Goal: Transaction & Acquisition: Purchase product/service

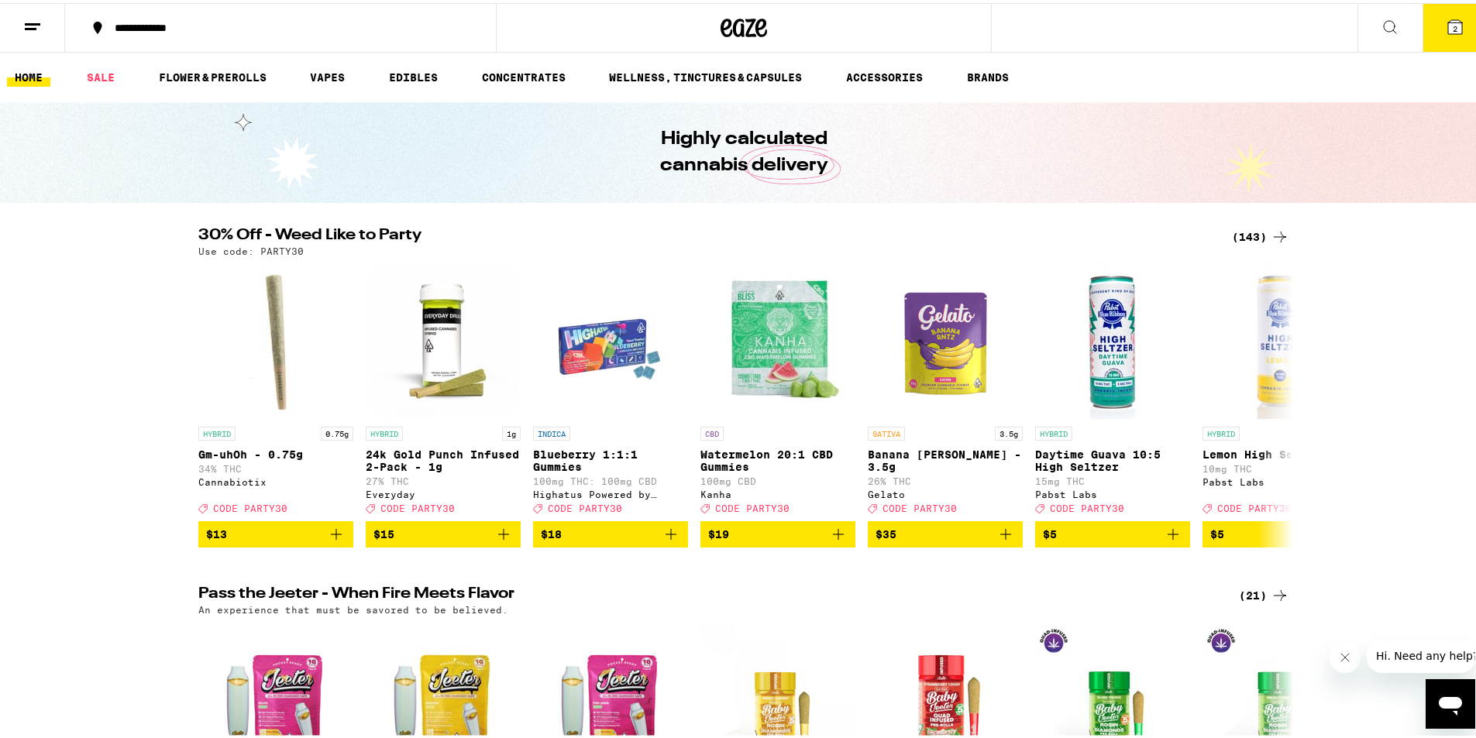
click at [1445, 33] on icon at bounding box center [1454, 24] width 19 height 19
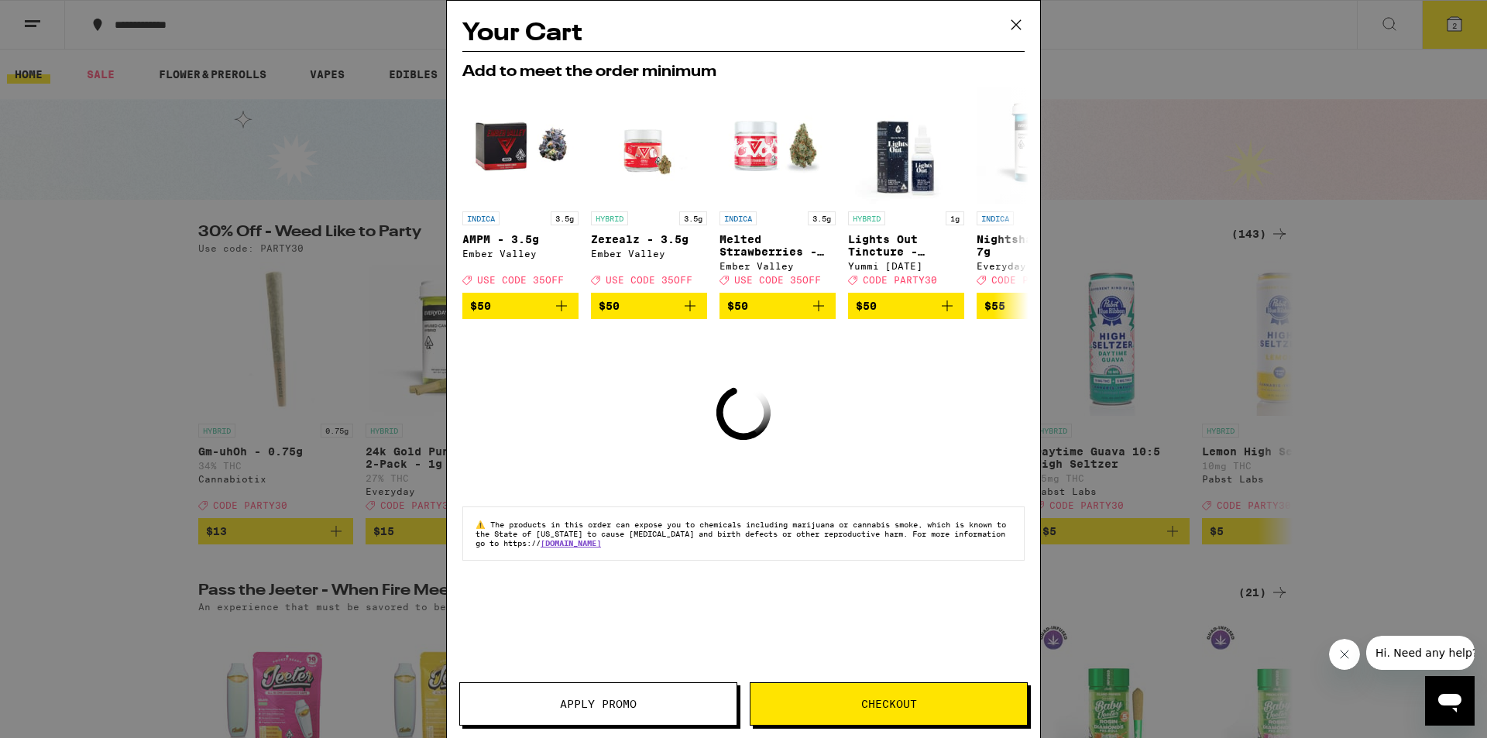
click at [1013, 27] on icon at bounding box center [1016, 24] width 23 height 23
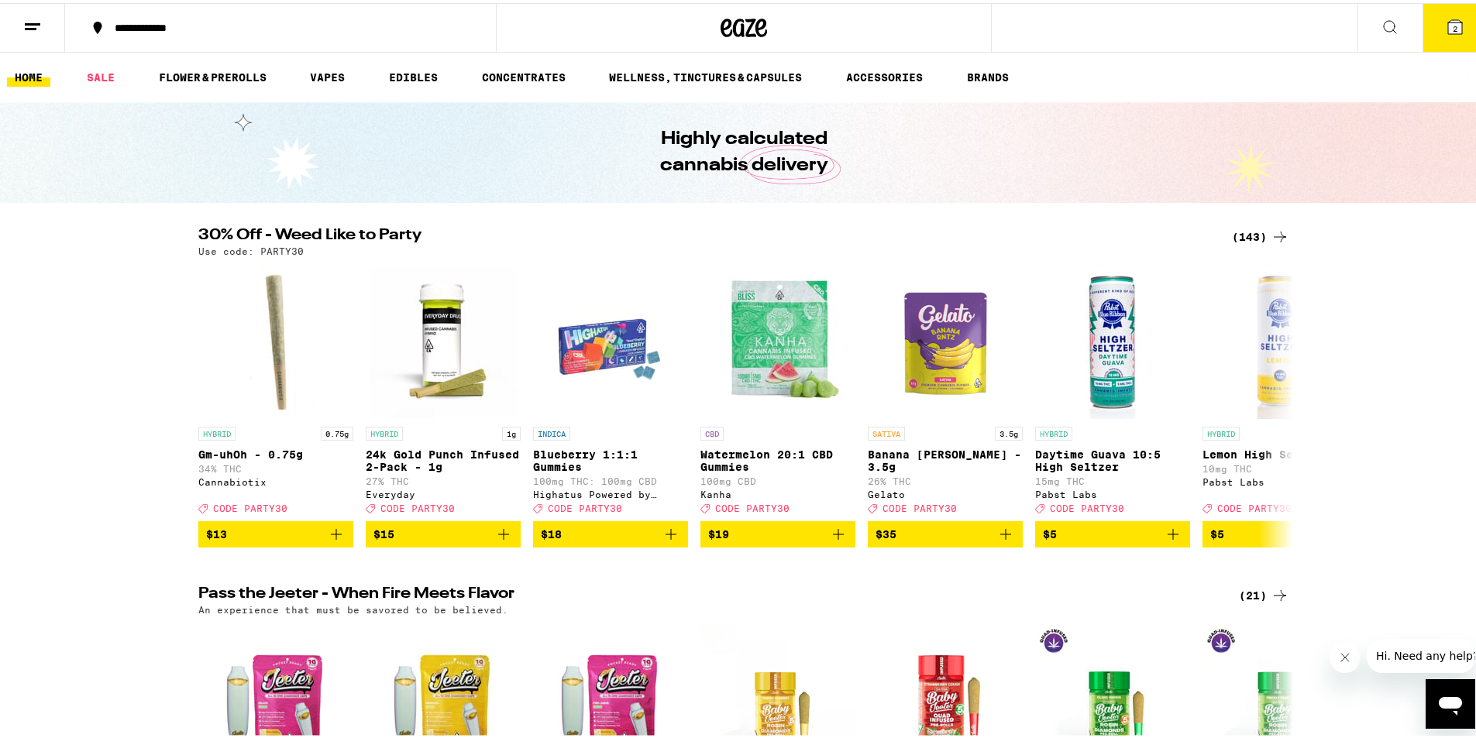
click at [1254, 232] on div "(143)" at bounding box center [1260, 234] width 57 height 19
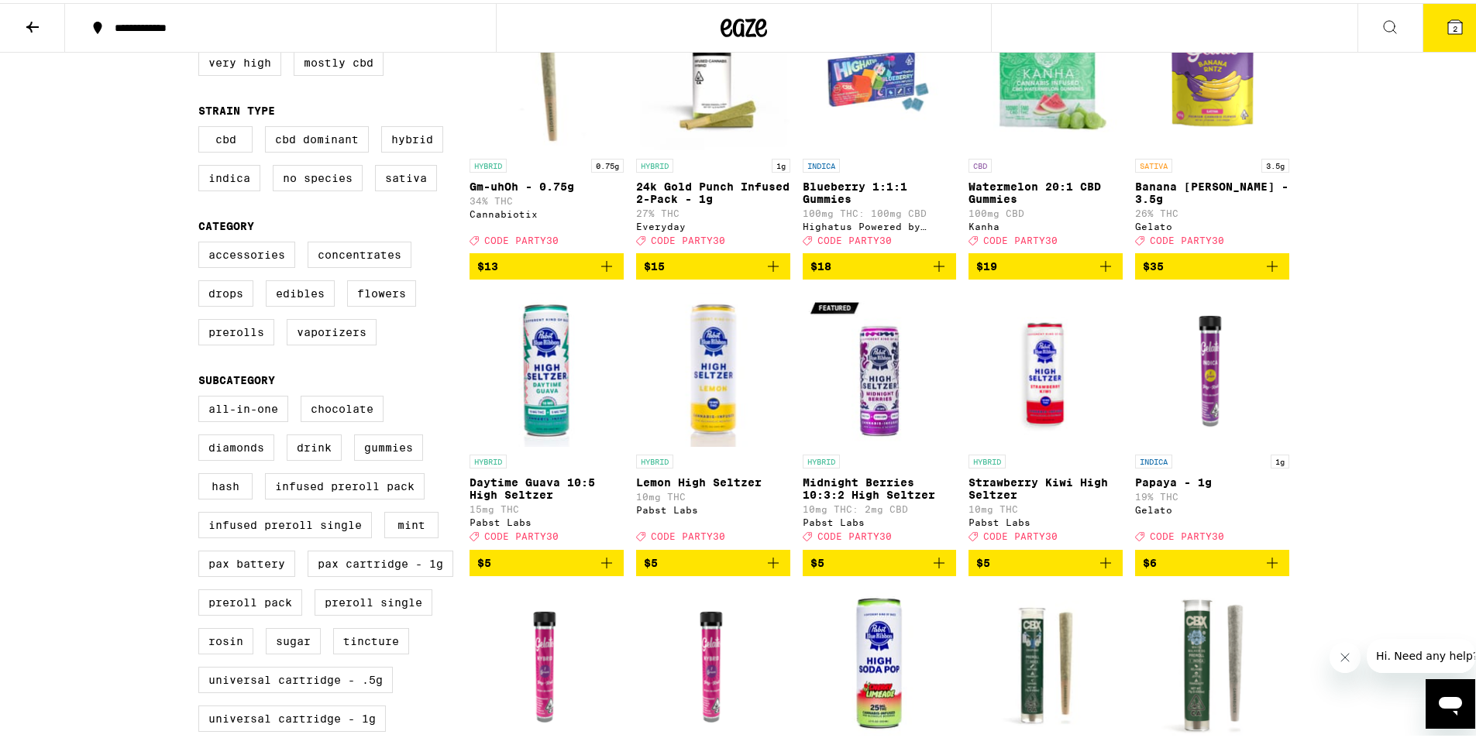
scroll to position [232, 0]
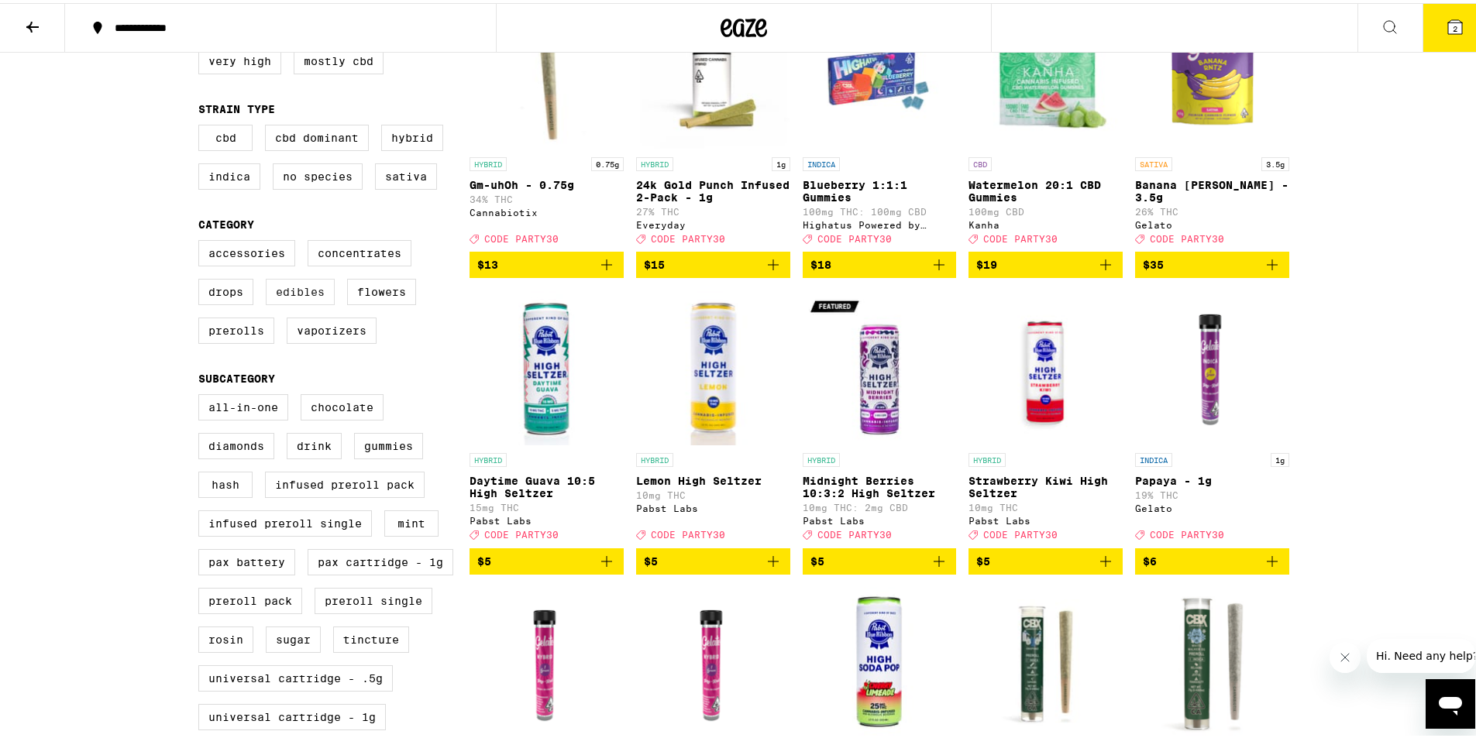
click at [281, 298] on label "Edibles" at bounding box center [300, 289] width 69 height 26
click at [202, 240] on input "Edibles" at bounding box center [201, 239] width 1 height 1
checkbox input "true"
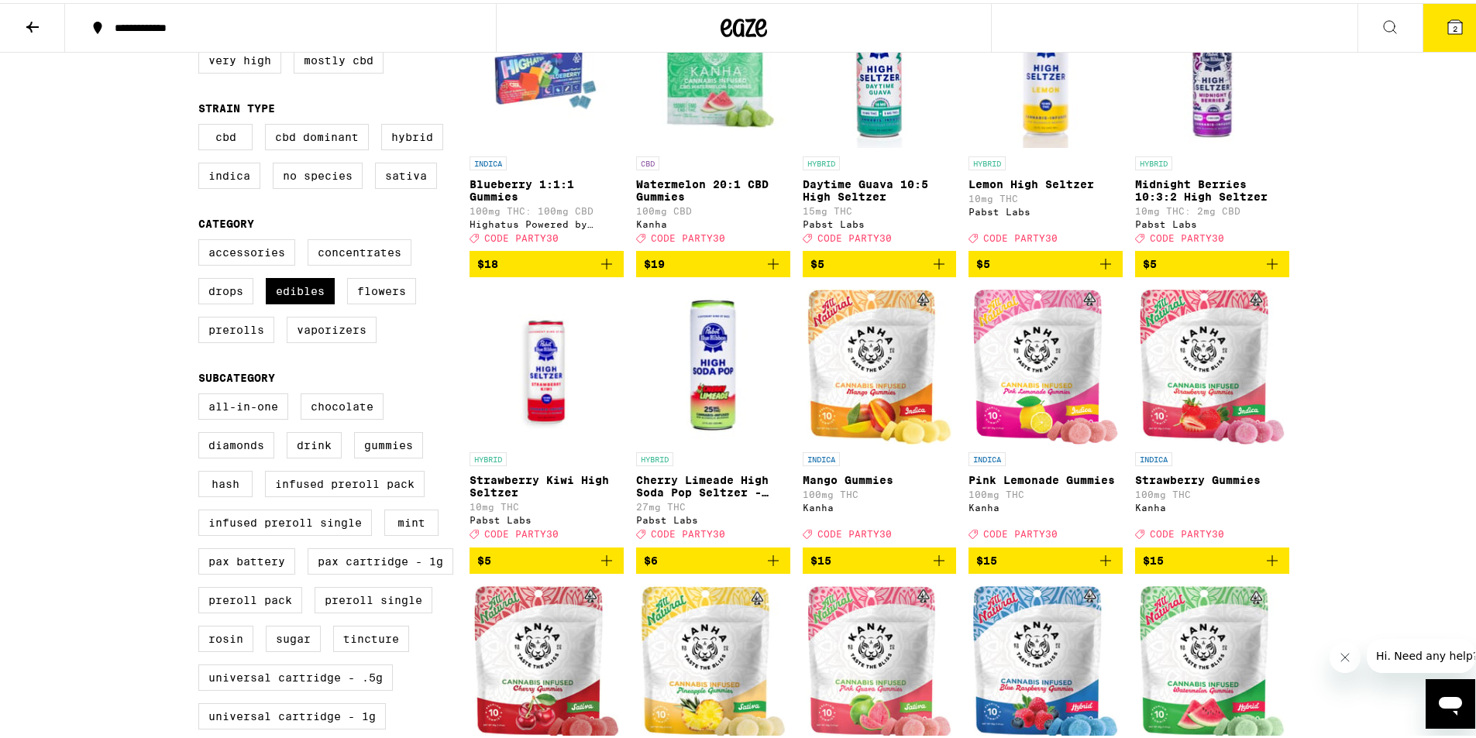
scroll to position [232, 0]
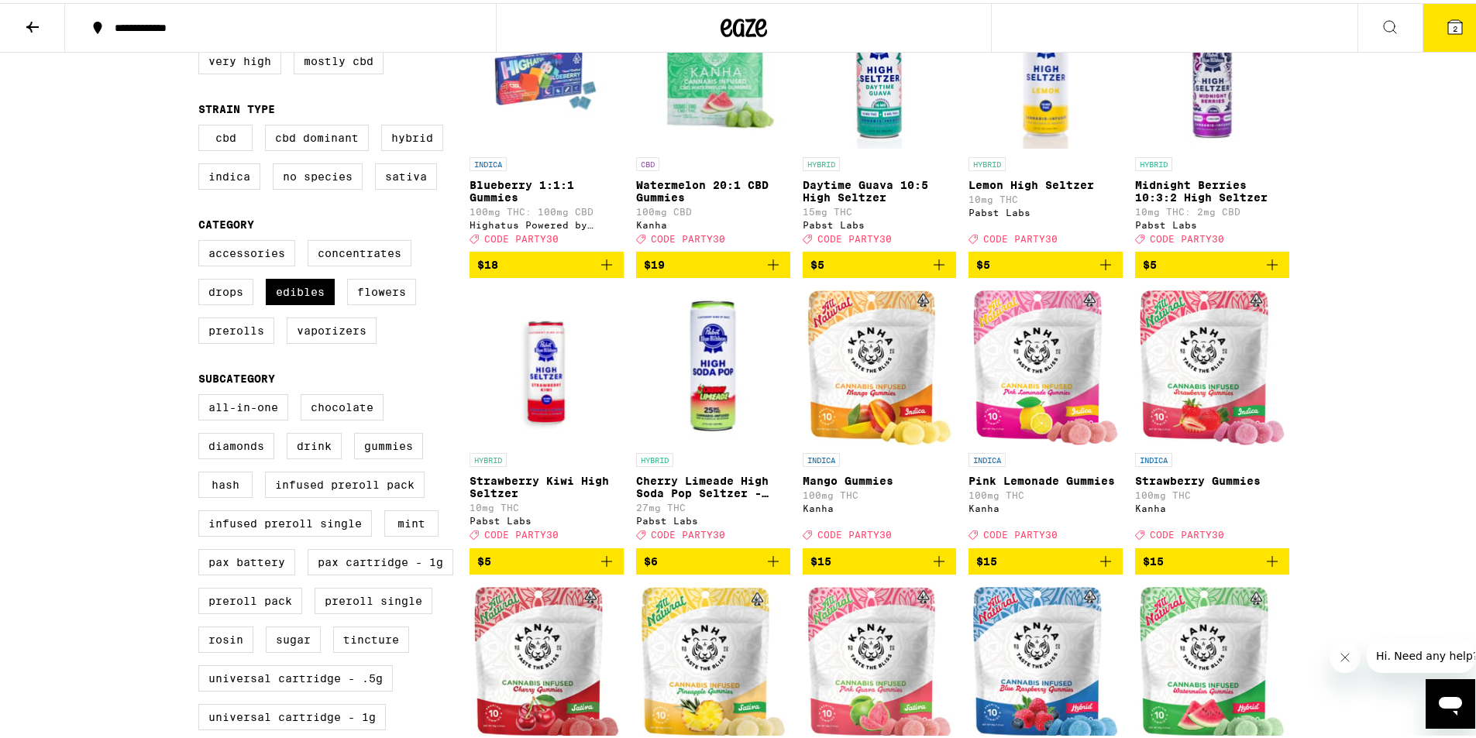
click at [863, 374] on img "Open page for Mango Gummies from Kanha" at bounding box center [879, 364] width 145 height 155
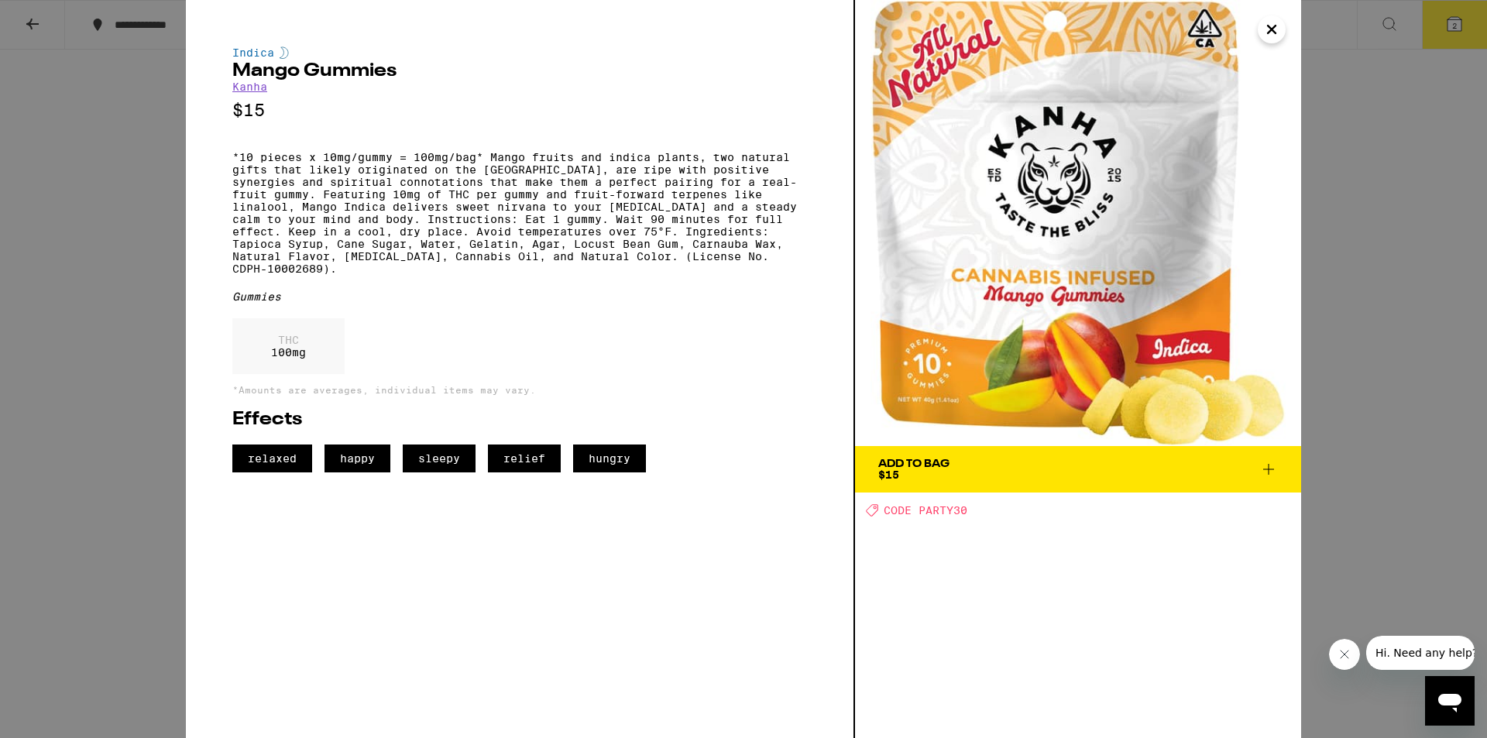
click at [1271, 29] on icon "Close" at bounding box center [1272, 30] width 8 height 8
